Goal: Find specific page/section: Find specific page/section

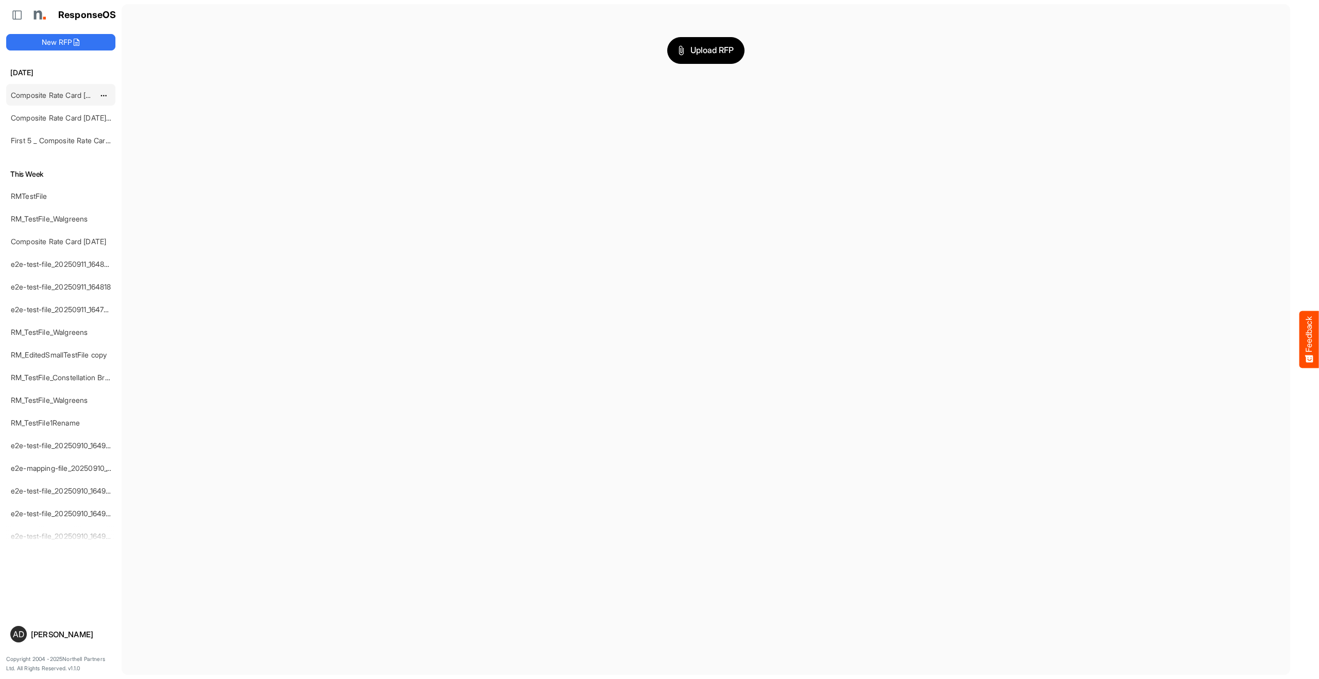
click at [68, 92] on link "Composite Rate Card [DATE]_smaller" at bounding box center [72, 95] width 122 height 9
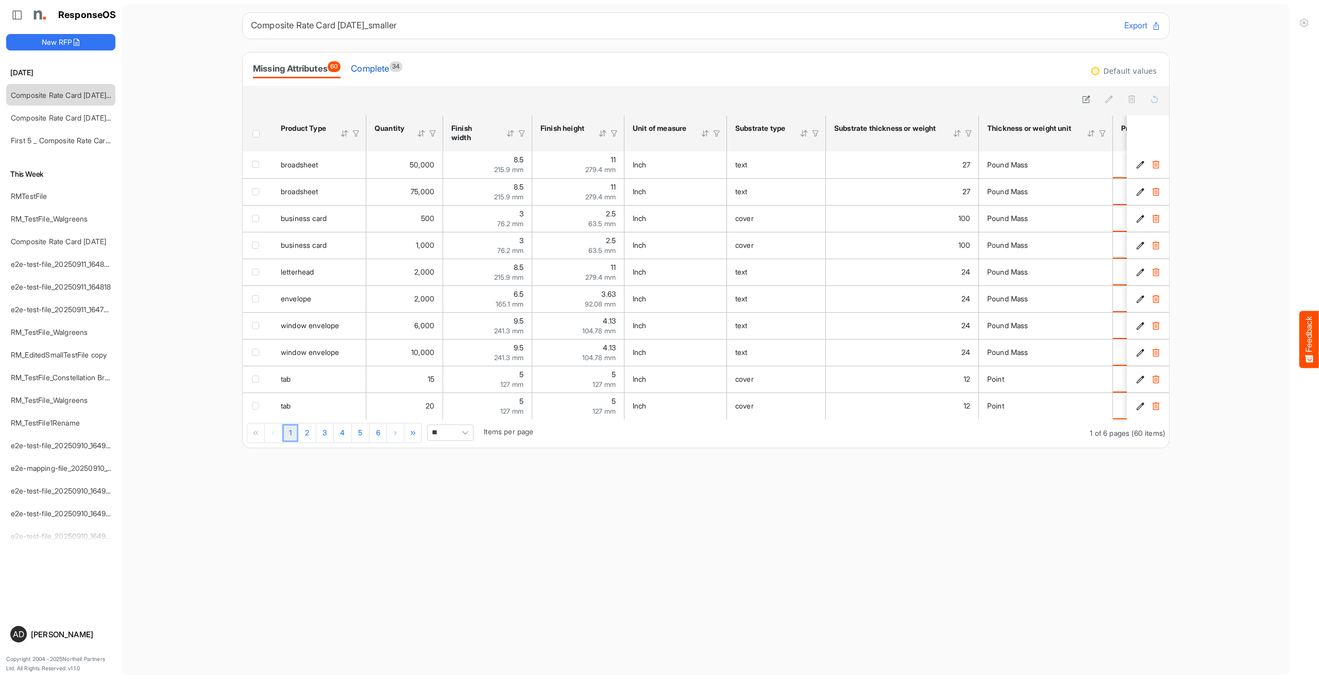
click at [389, 69] on div "Complete 34" at bounding box center [377, 68] width 52 height 14
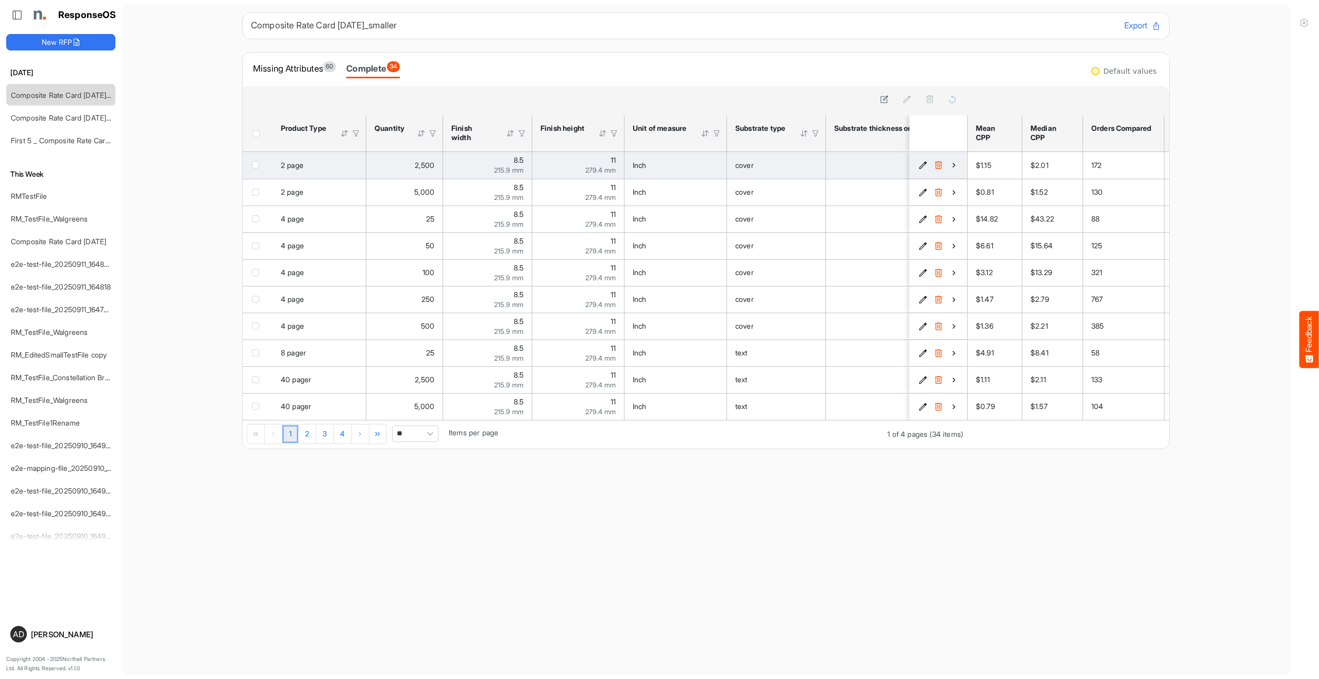
click at [956, 163] on icon "7d9be736-9d08-402c-9f15-c6bfafc3df11 is template cell Column Header" at bounding box center [954, 165] width 9 height 9
